Goal: Register for event/course

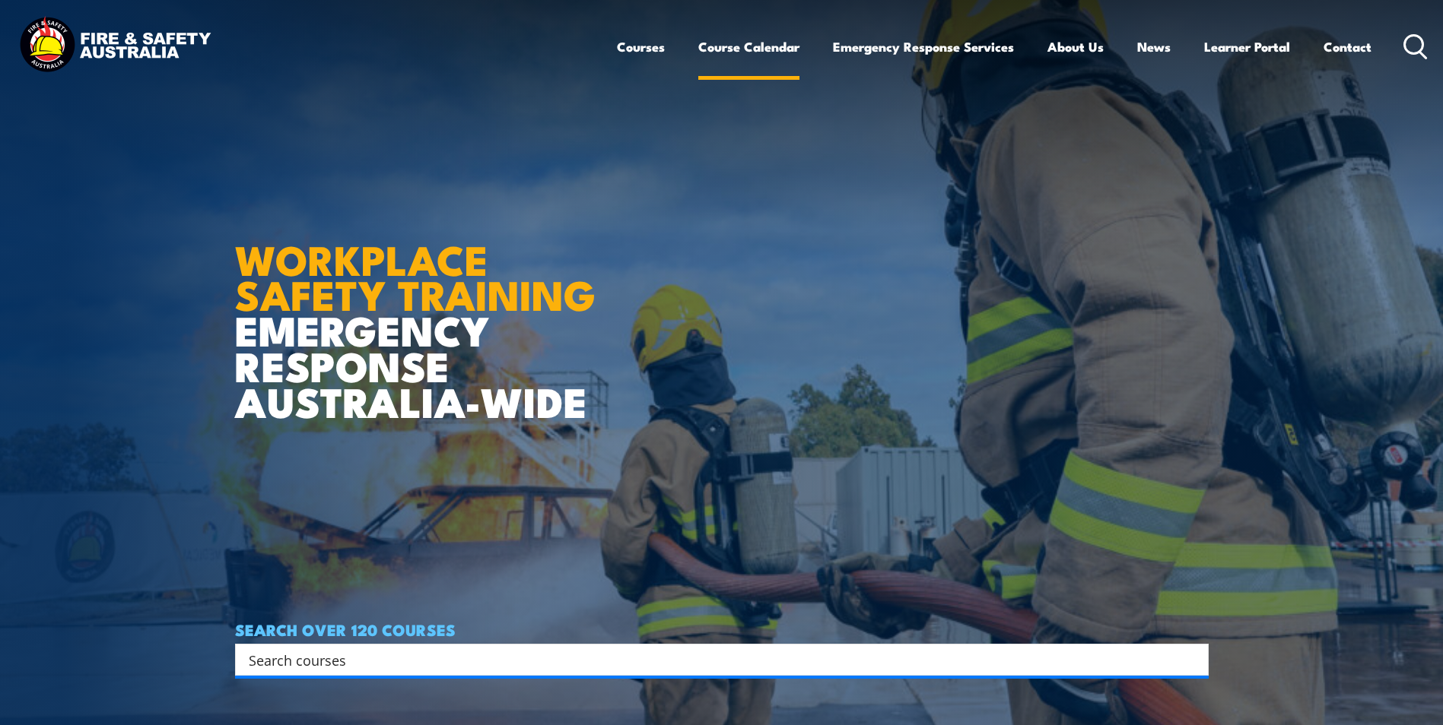
click at [737, 46] on link "Course Calendar" at bounding box center [748, 47] width 101 height 40
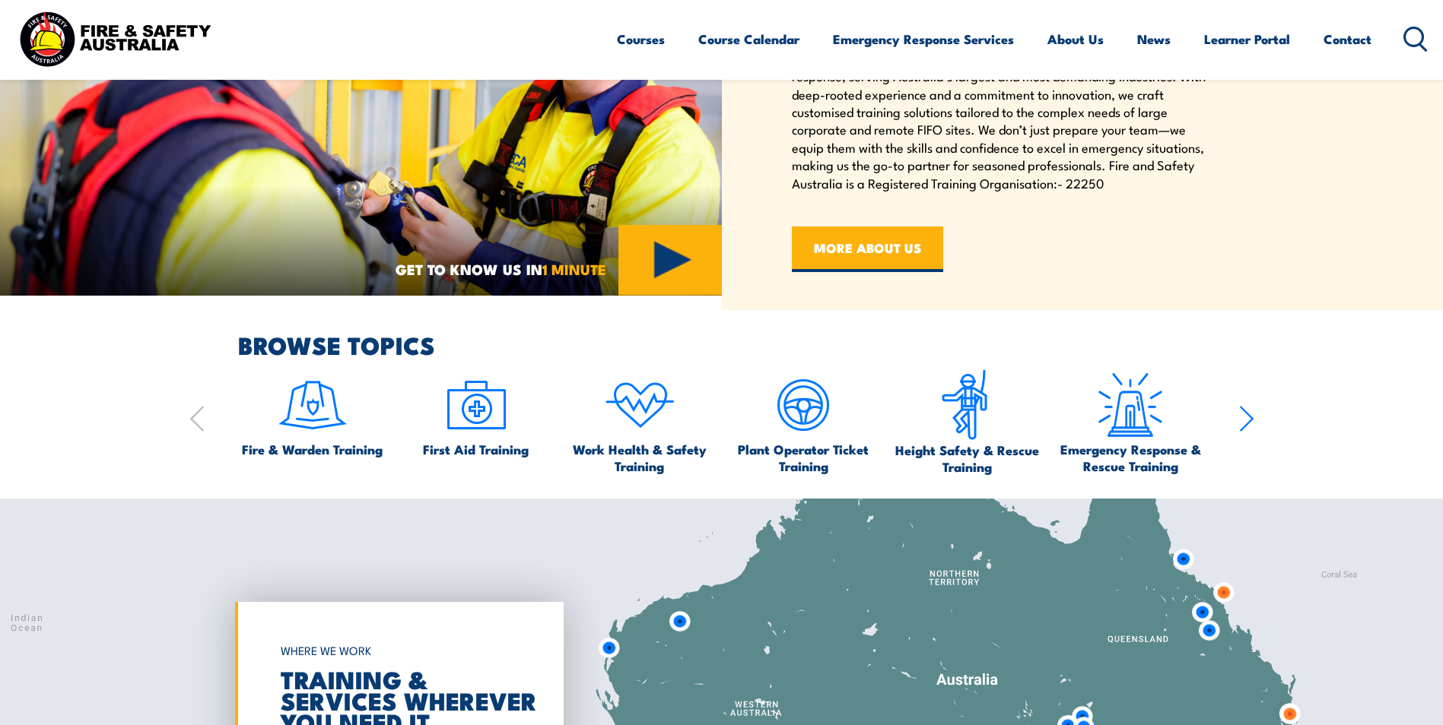
scroll to position [837, 0]
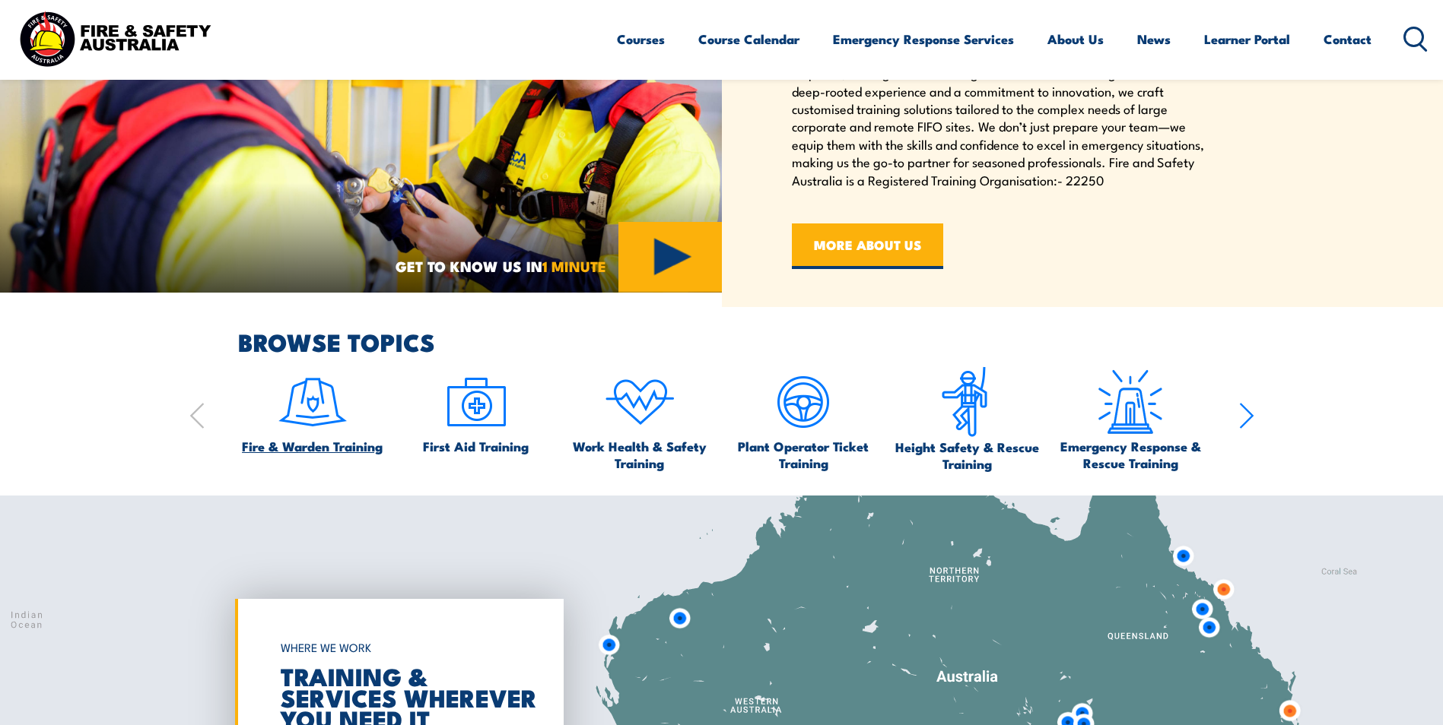
click at [331, 441] on span "Fire & Warden Training" at bounding box center [312, 446] width 141 height 17
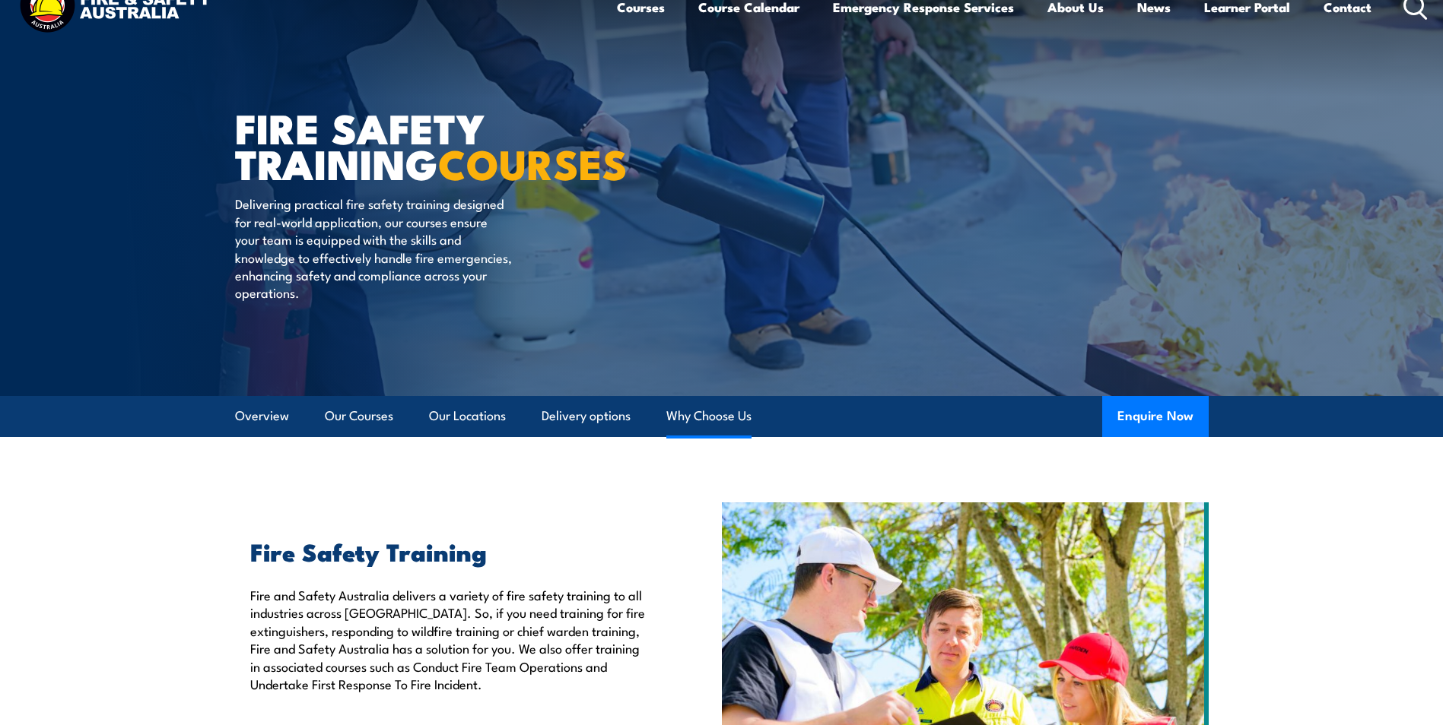
scroll to position [76, 0]
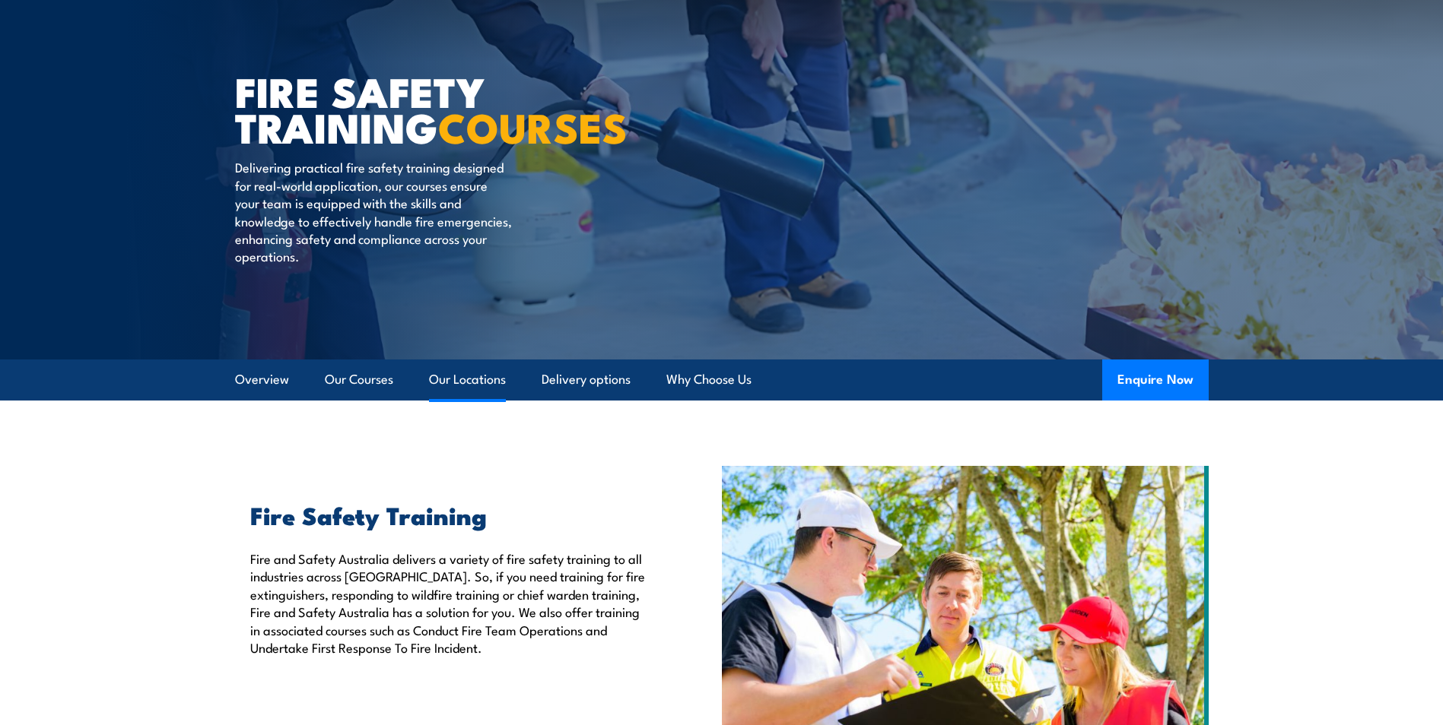
click at [484, 389] on link "Our Locations" at bounding box center [467, 380] width 77 height 40
click at [478, 377] on link "Our Locations" at bounding box center [467, 380] width 77 height 40
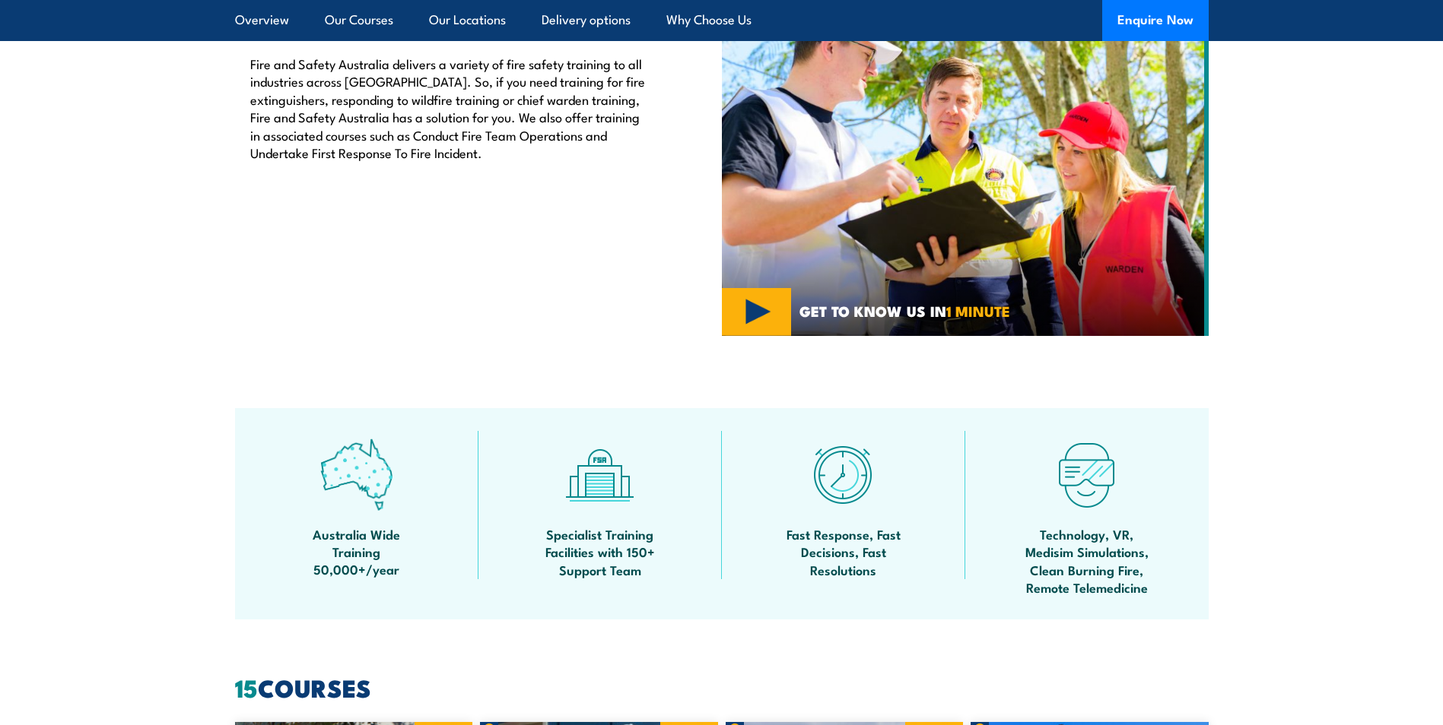
scroll to position [380, 0]
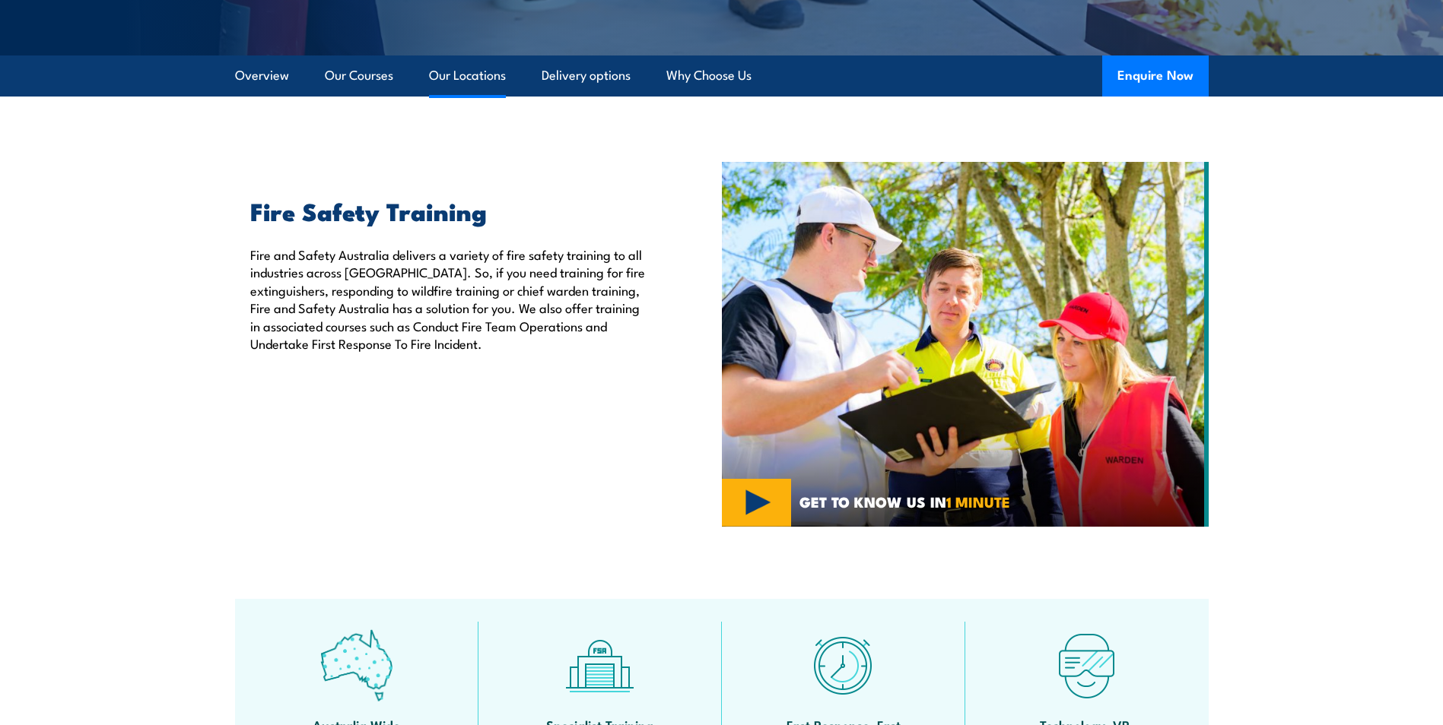
click at [475, 80] on link "Our Locations" at bounding box center [467, 76] width 77 height 40
click at [453, 71] on link "Our Locations" at bounding box center [467, 76] width 77 height 40
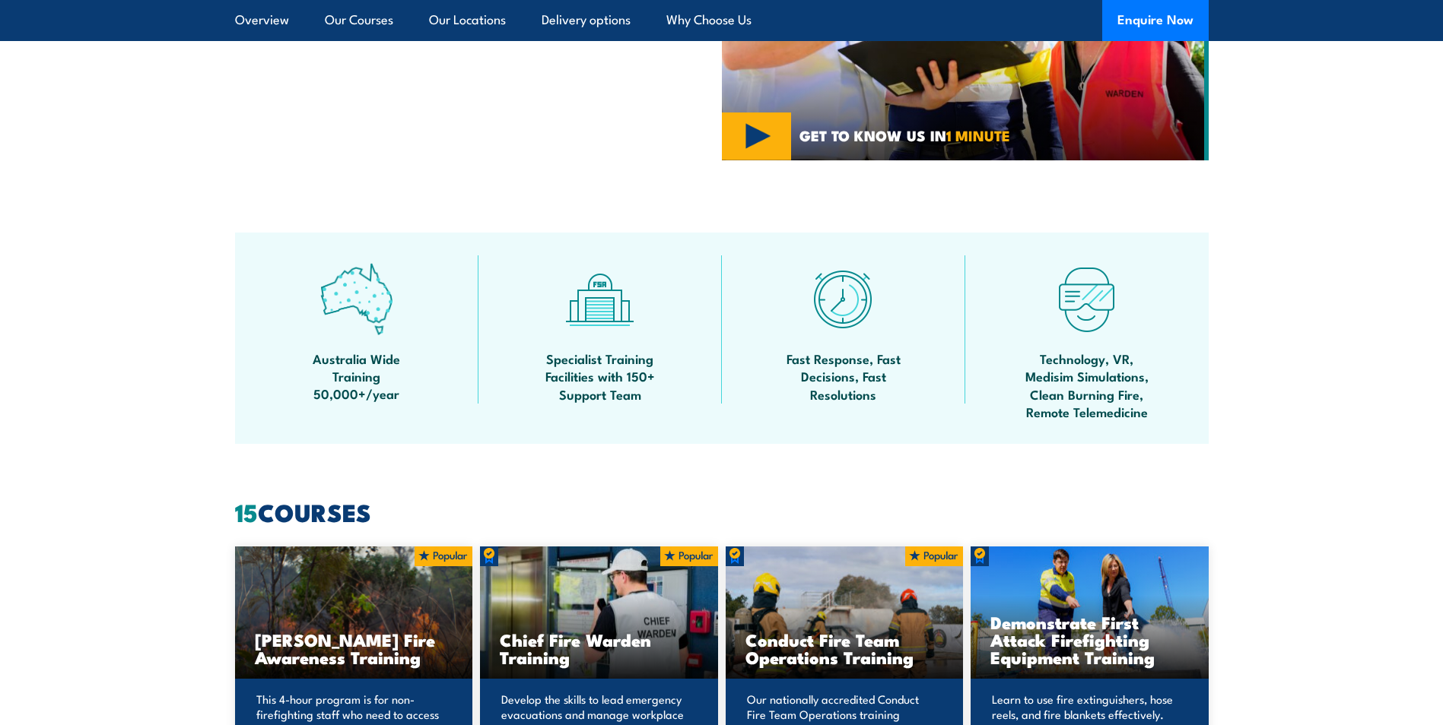
scroll to position [760, 0]
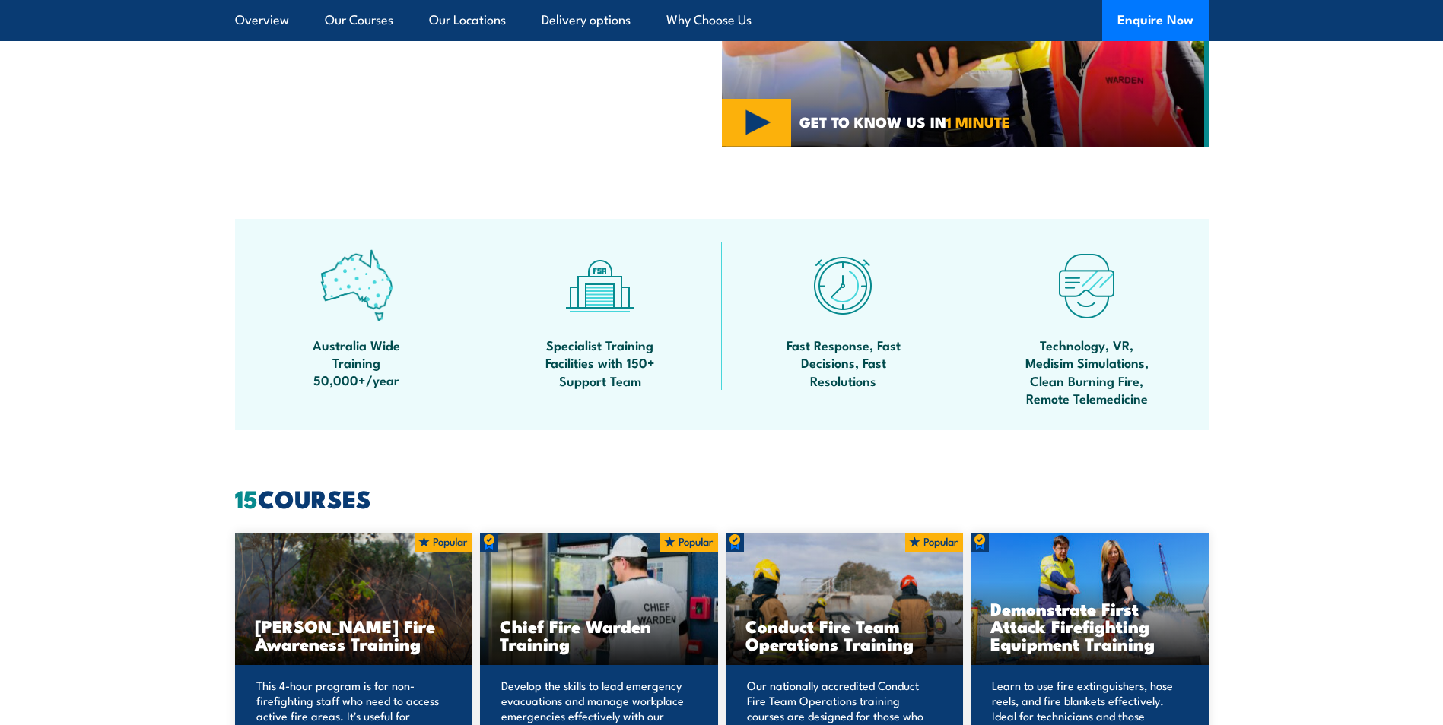
click at [619, 640] on h3 "Chief Fire Warden Training" at bounding box center [599, 635] width 198 height 35
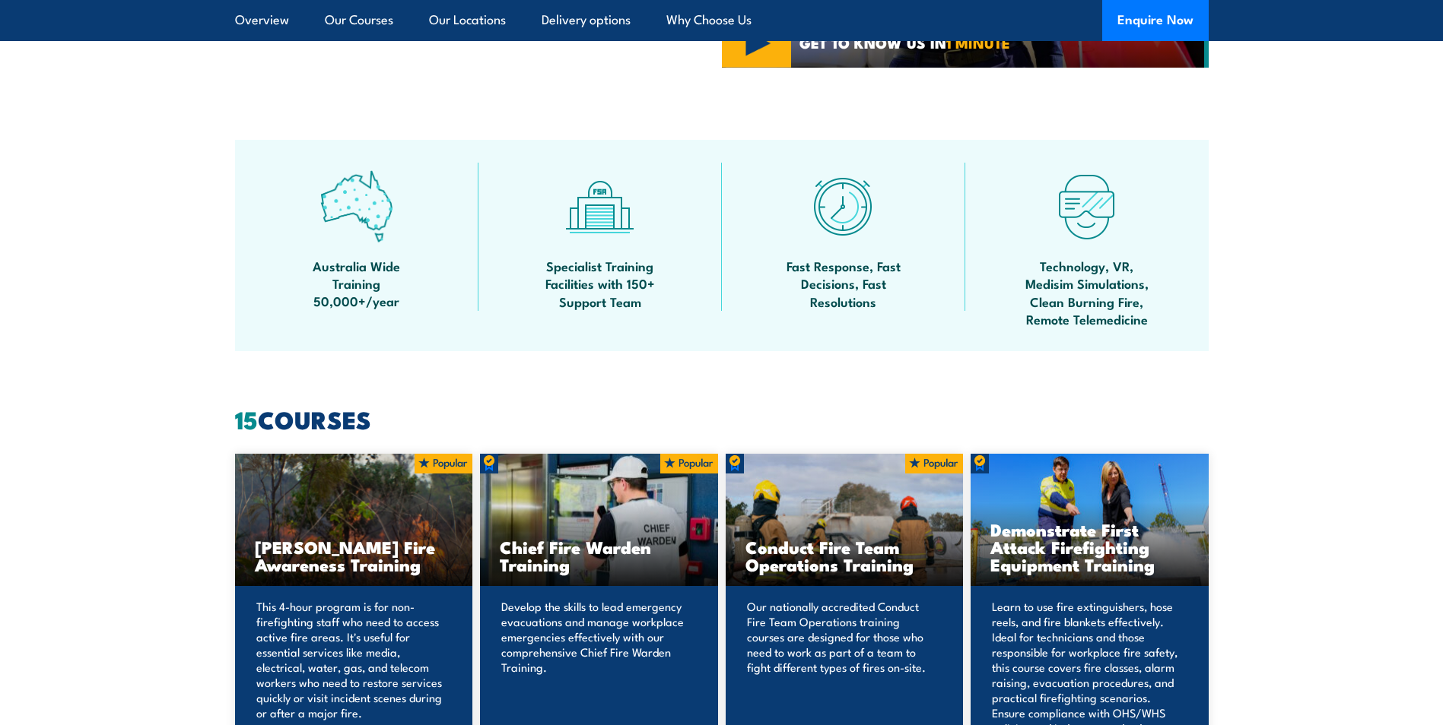
scroll to position [1065, 0]
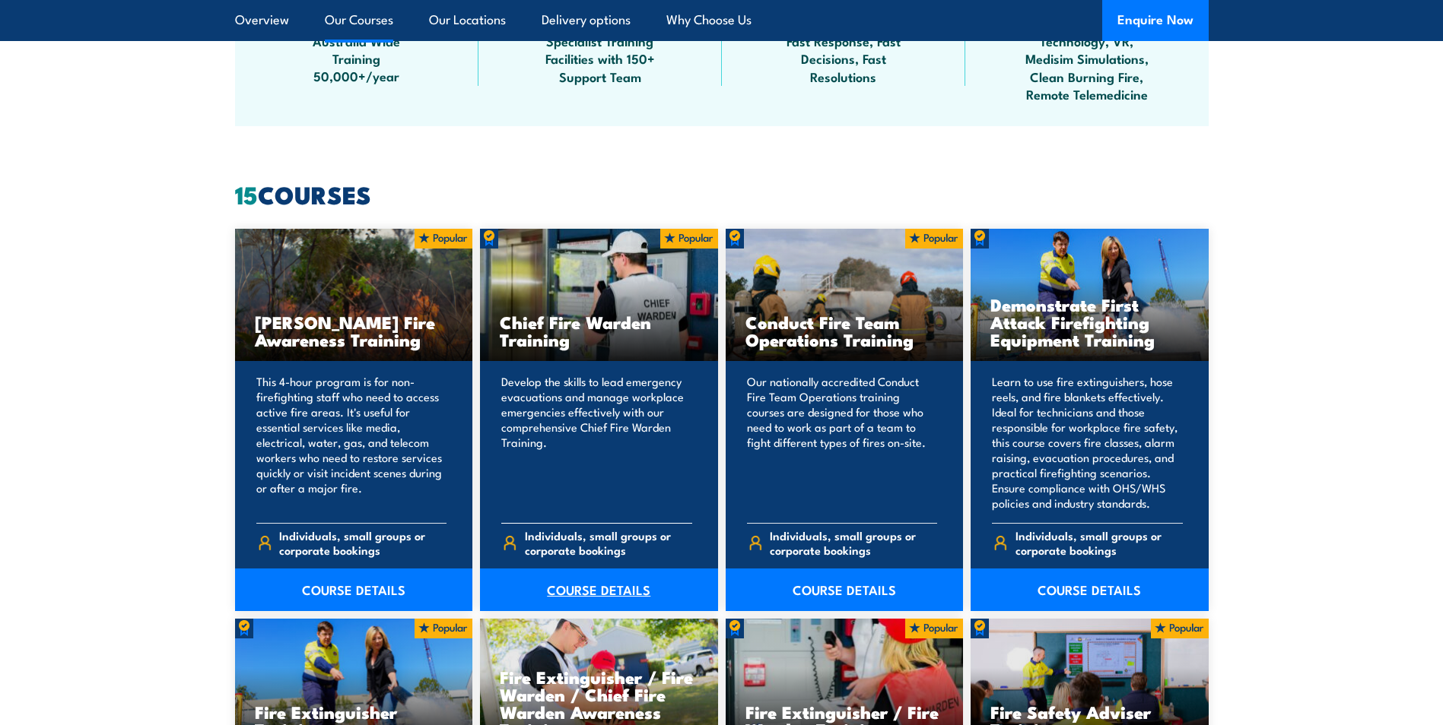
click at [579, 587] on link "COURSE DETAILS" at bounding box center [599, 590] width 238 height 43
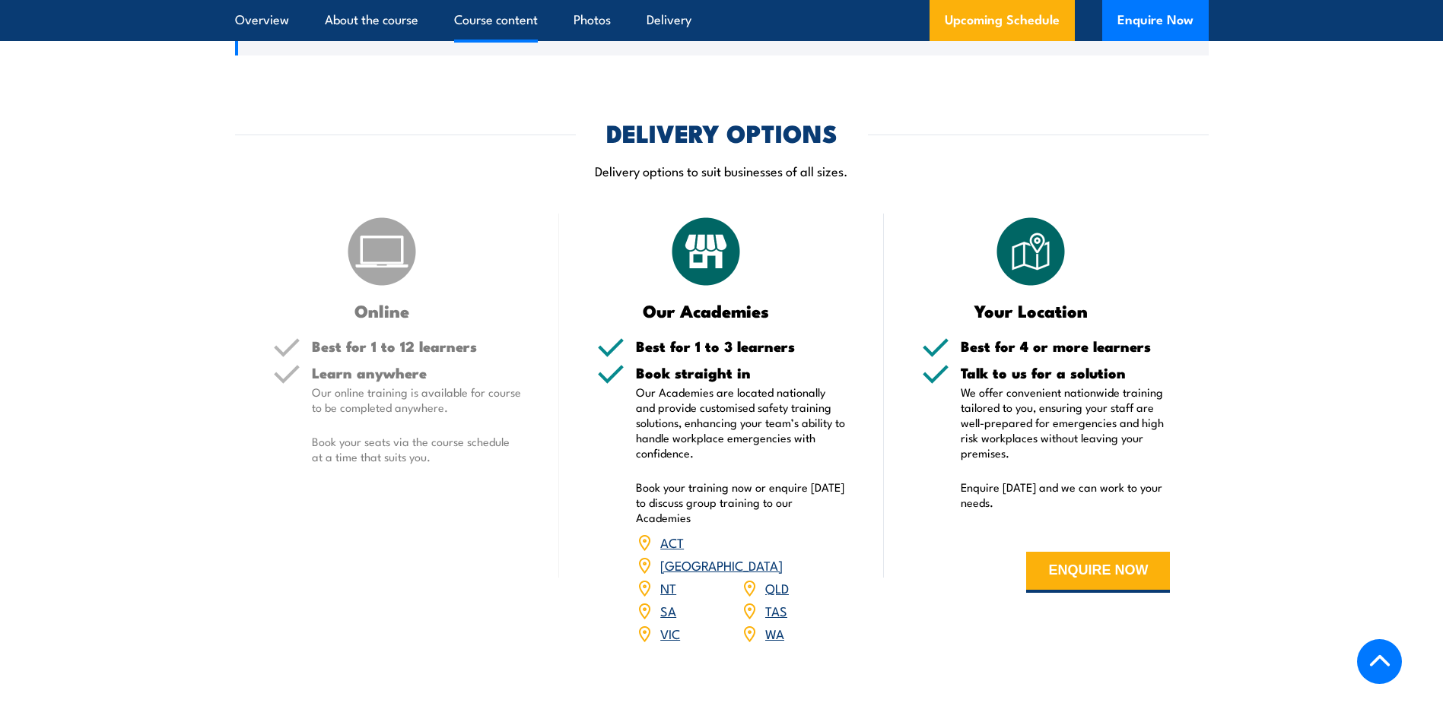
scroll to position [2281, 0]
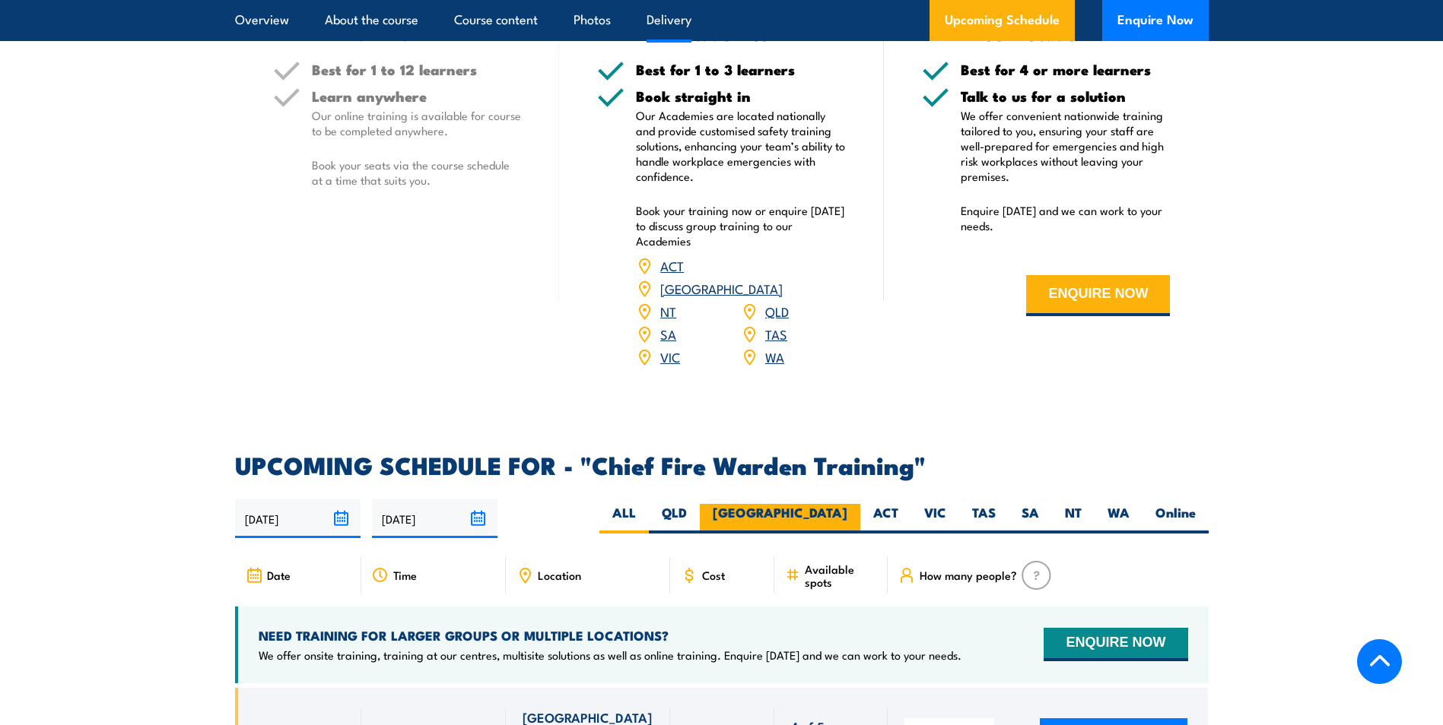
click at [830, 504] on label "[GEOGRAPHIC_DATA]" at bounding box center [780, 519] width 160 height 30
click at [847, 504] on input "[GEOGRAPHIC_DATA]" at bounding box center [852, 509] width 10 height 10
radio input "true"
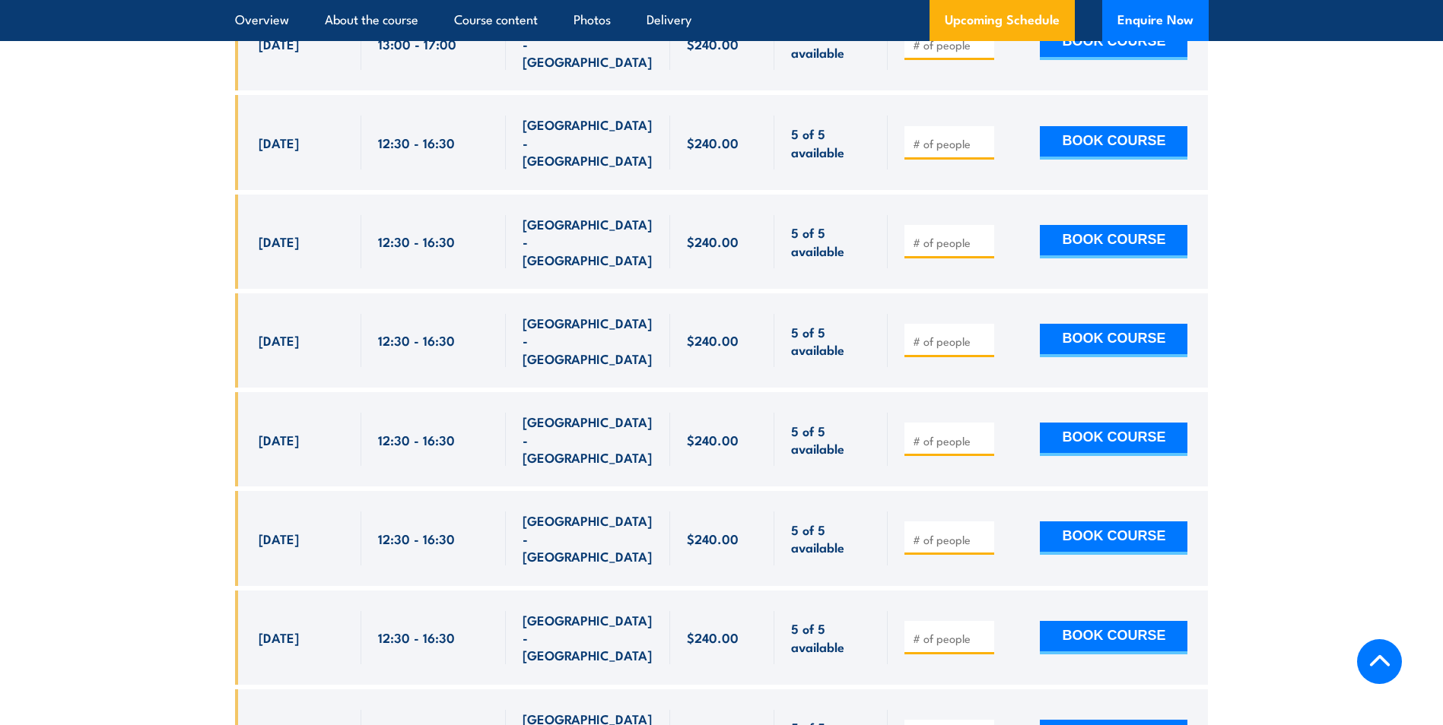
scroll to position [3169, 0]
